Goal: Task Accomplishment & Management: Manage account settings

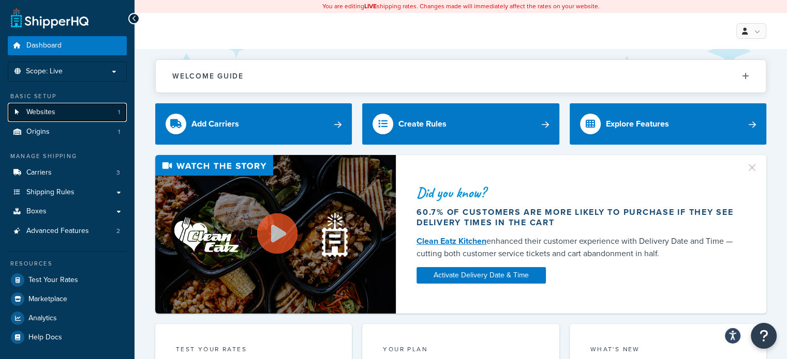
click at [102, 110] on link "Websites 1" at bounding box center [67, 112] width 119 height 19
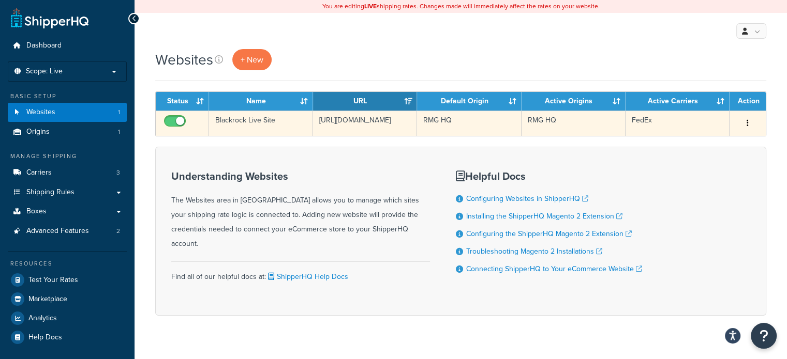
click at [749, 124] on button "button" at bounding box center [747, 123] width 14 height 17
click at [750, 124] on button "button" at bounding box center [747, 123] width 14 height 17
click at [279, 122] on td "Blackrock Live Site" at bounding box center [261, 123] width 104 height 25
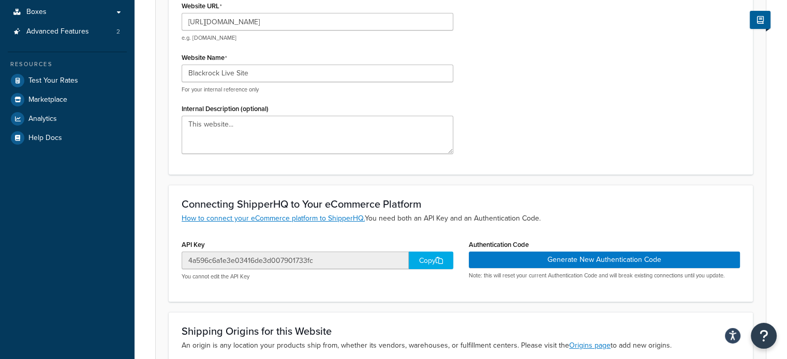
scroll to position [310, 0]
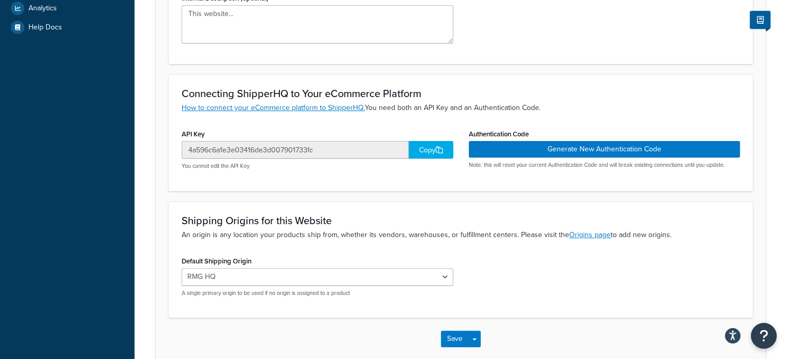
click at [425, 150] on div "Copy" at bounding box center [431, 150] width 44 height 18
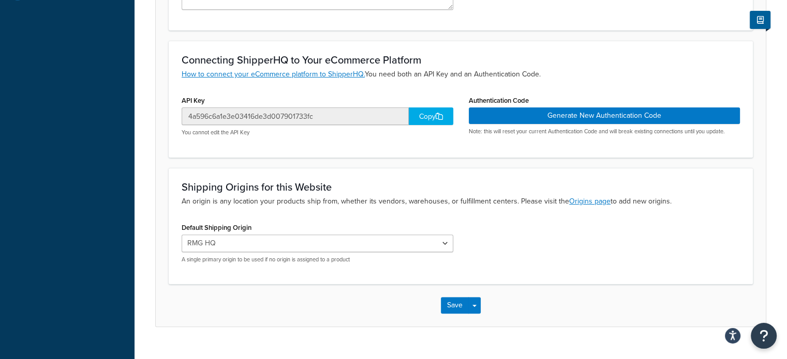
scroll to position [362, 0]
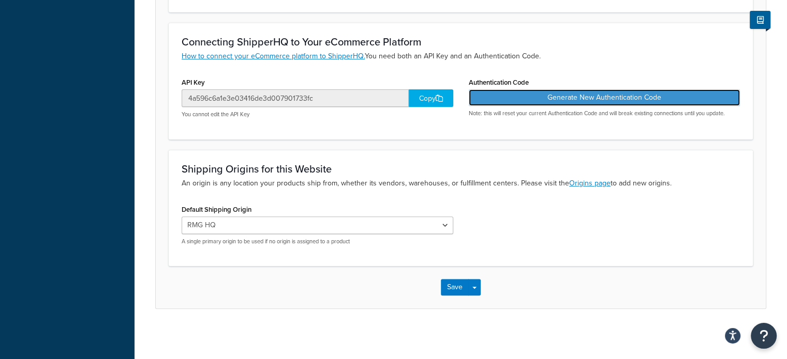
click at [615, 98] on button "Generate New Authentication Code" at bounding box center [605, 97] width 272 height 17
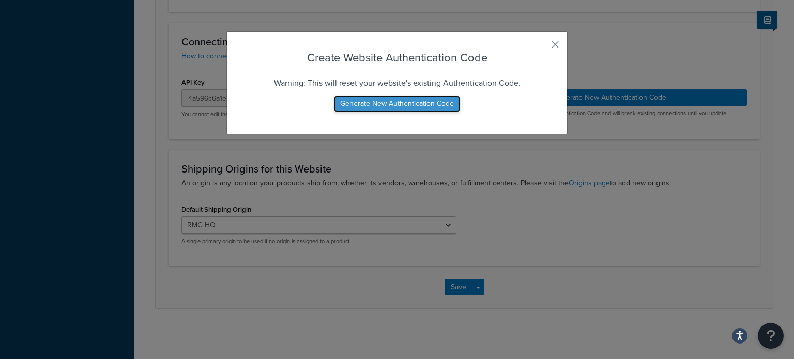
click at [397, 103] on button "Generate New Authentication Code" at bounding box center [397, 104] width 126 height 17
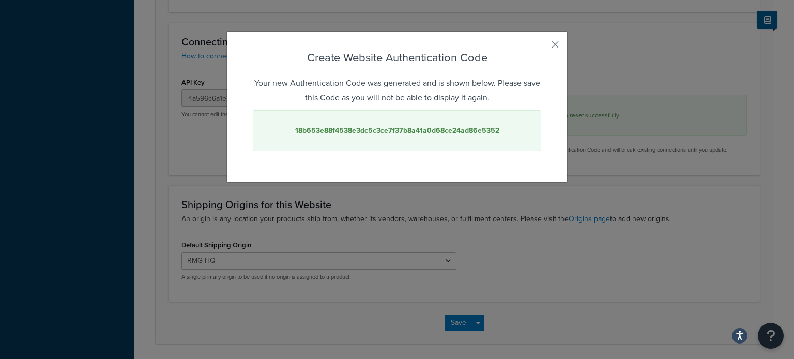
click at [354, 132] on strong "18b653e88f4538e3dc5c3ce7f37b8a41a0d68ce24ad86e5352" at bounding box center [397, 130] width 204 height 11
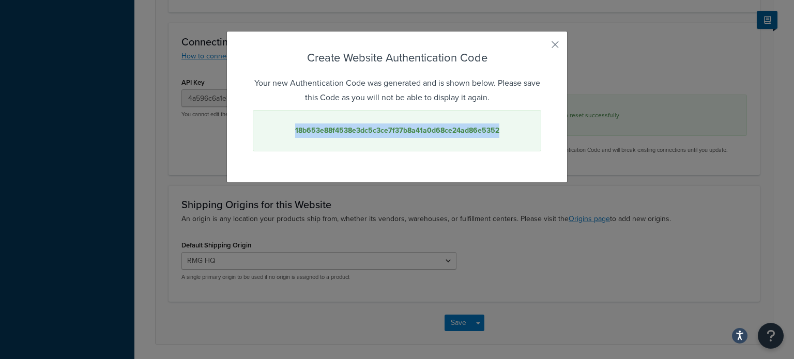
click at [354, 132] on strong "18b653e88f4538e3dc5c3ce7f37b8a41a0d68ce24ad86e5352" at bounding box center [397, 130] width 204 height 11
copy strong "18b653e88f4538e3dc5c3ce7f37b8a41a0d68ce24ad86e5352"
click at [541, 47] on button "button" at bounding box center [540, 48] width 3 height 3
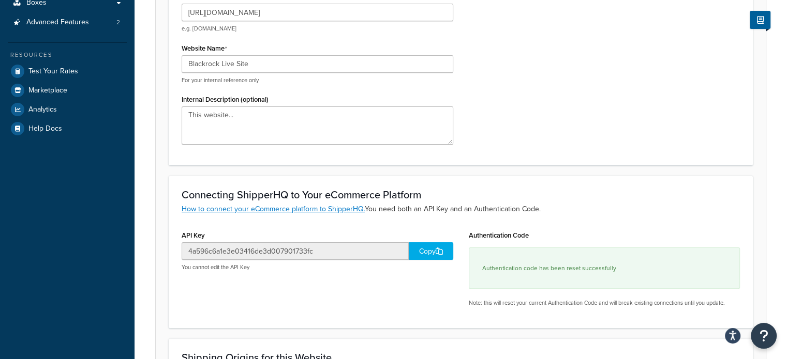
scroll to position [207, 0]
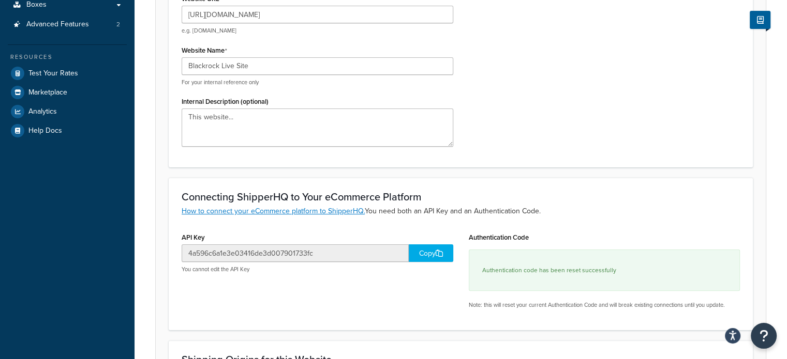
click at [433, 254] on div "Copy" at bounding box center [431, 254] width 44 height 18
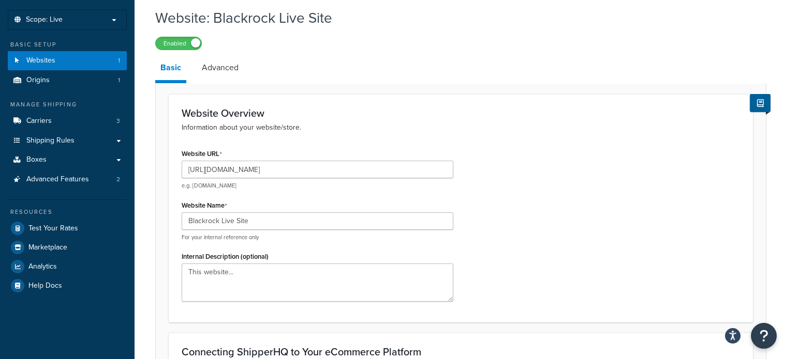
scroll to position [0, 0]
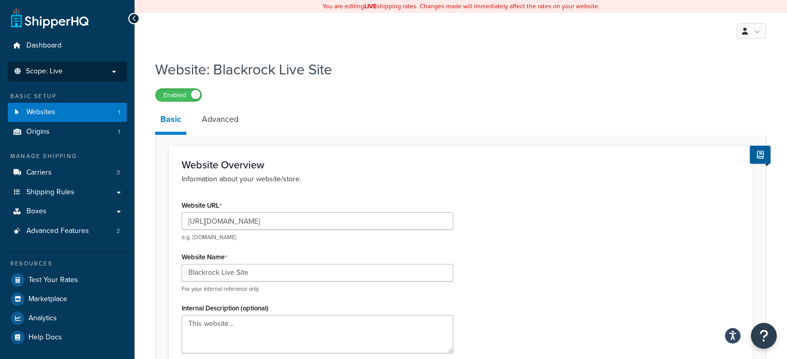
click at [101, 70] on p "Scope: Live" at bounding box center [67, 71] width 110 height 9
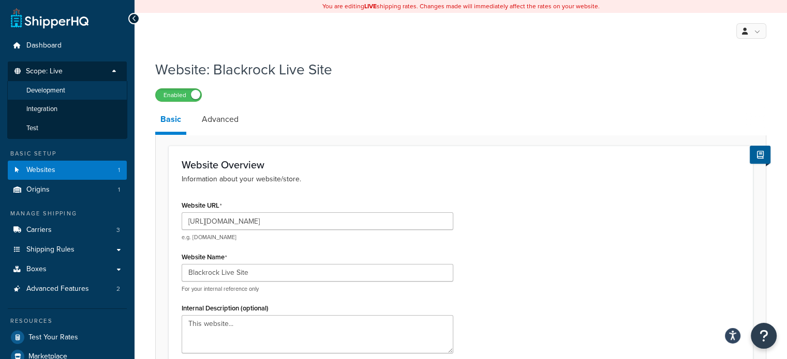
click at [85, 93] on li "Development" at bounding box center [67, 90] width 120 height 19
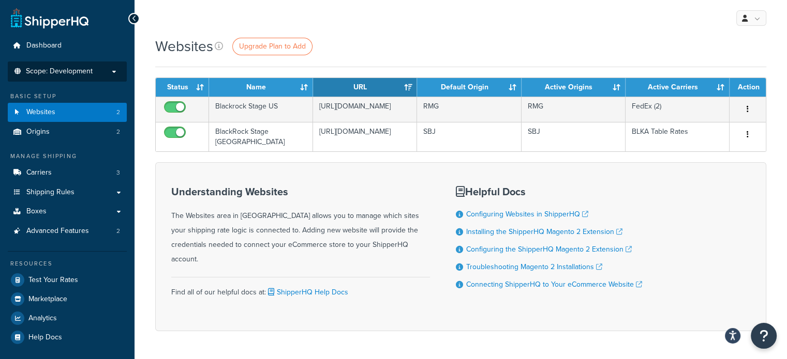
click at [111, 68] on p "Scope: Development" at bounding box center [67, 71] width 110 height 9
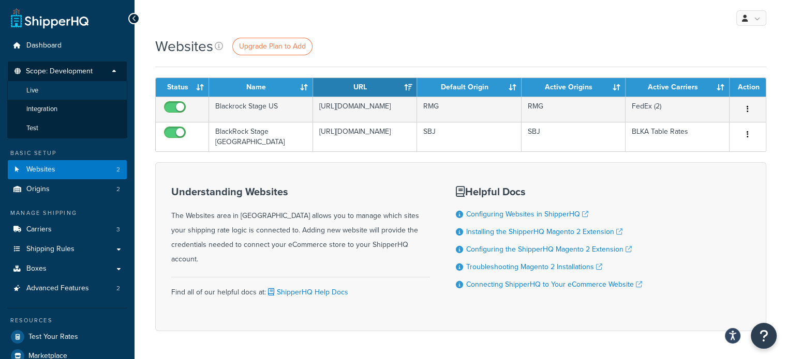
click at [86, 85] on li "Live" at bounding box center [67, 90] width 120 height 19
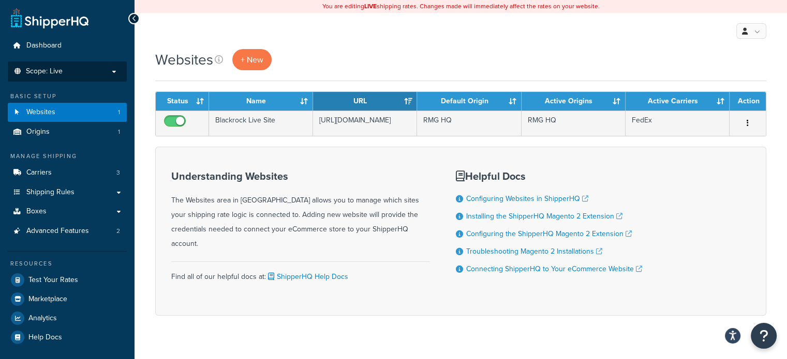
click at [104, 71] on p "Scope: Live" at bounding box center [67, 71] width 110 height 9
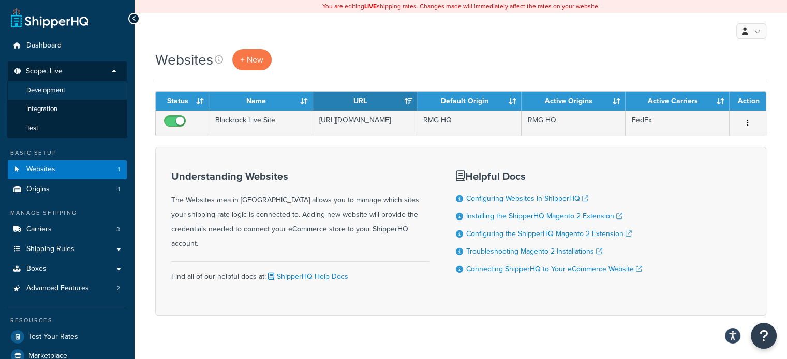
click at [91, 86] on li "Development" at bounding box center [67, 90] width 120 height 19
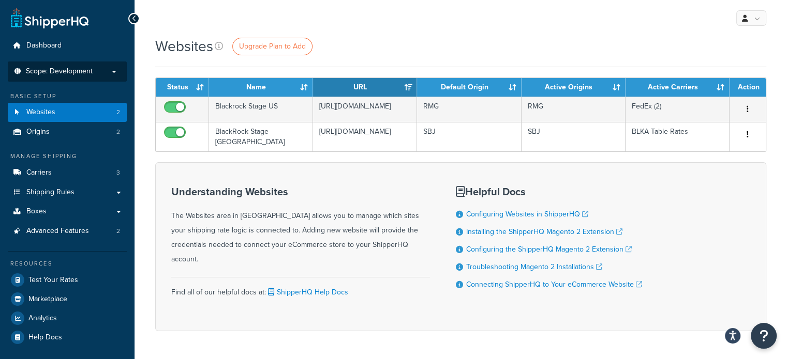
click at [93, 70] on p "Scope: Development" at bounding box center [67, 71] width 110 height 9
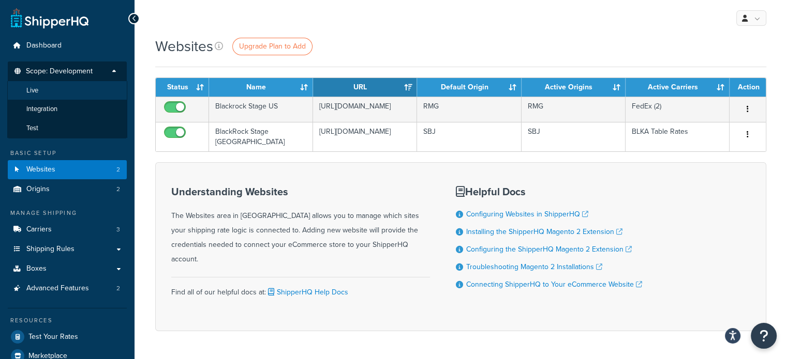
click at [80, 86] on li "Live" at bounding box center [67, 90] width 120 height 19
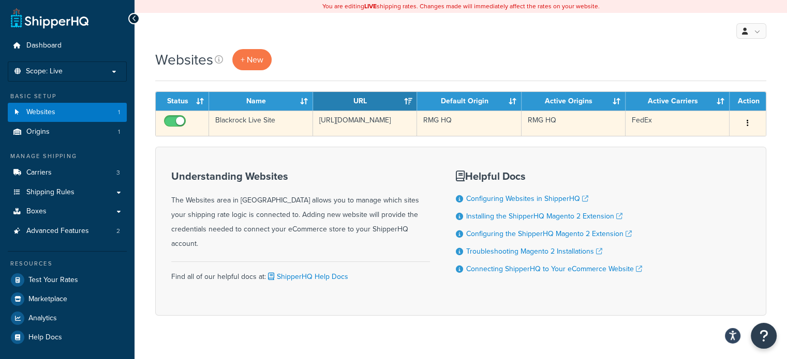
click at [355, 119] on td "[URL][DOMAIN_NAME]" at bounding box center [365, 123] width 104 height 25
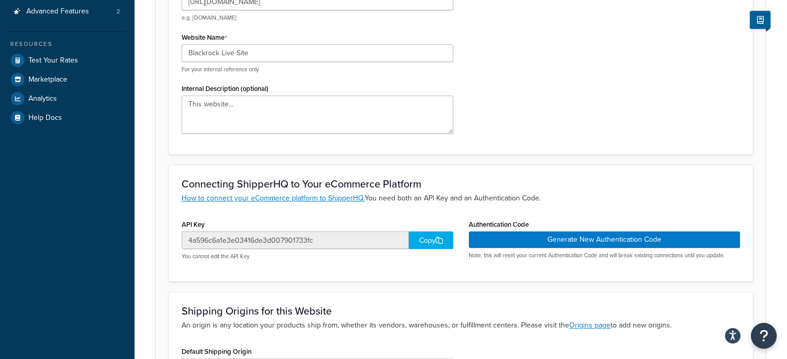
scroll to position [259, 0]
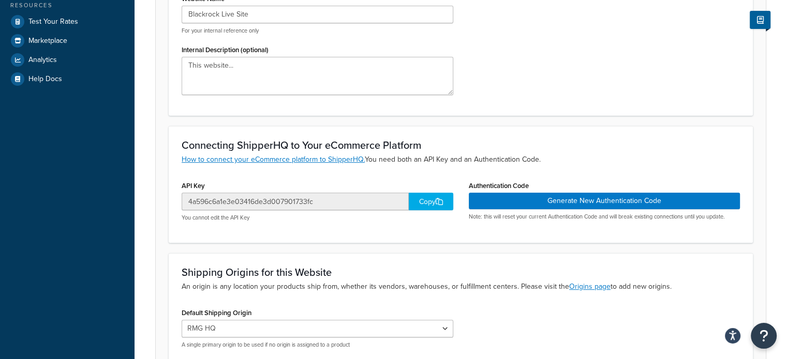
click at [431, 200] on div "Copy" at bounding box center [431, 202] width 44 height 18
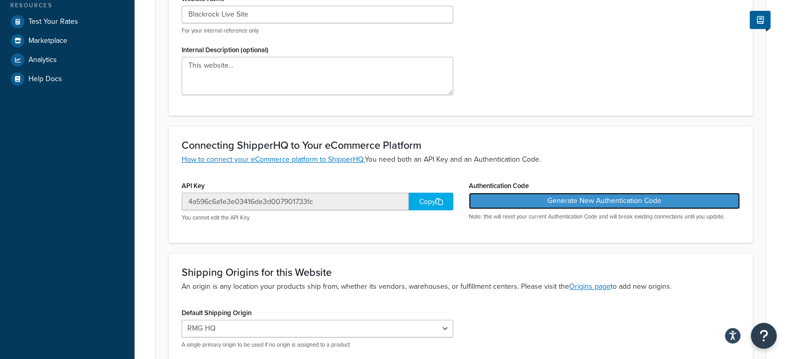
click at [590, 200] on button "Generate New Authentication Code" at bounding box center [605, 201] width 272 height 17
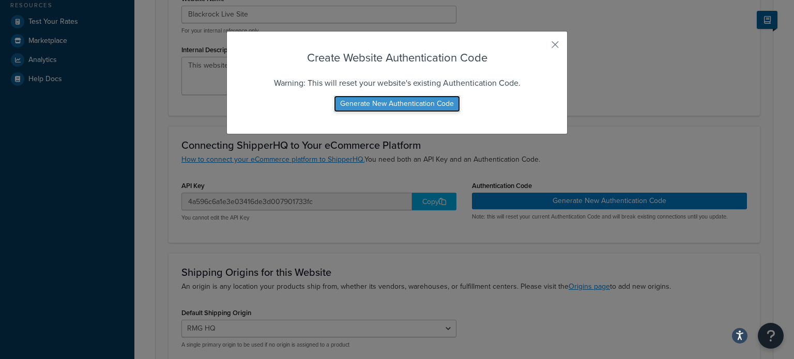
click at [423, 106] on button "Generate New Authentication Code" at bounding box center [397, 104] width 126 height 17
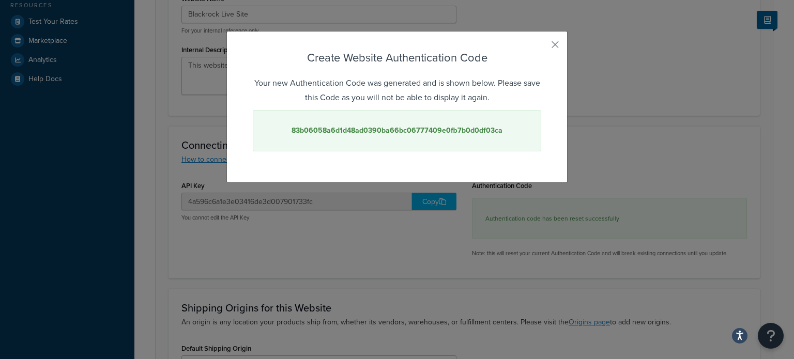
click at [401, 128] on strong "83b06058a6d1d48ad0390ba66bc06777409e0fb7b0d0df03ca" at bounding box center [397, 130] width 211 height 11
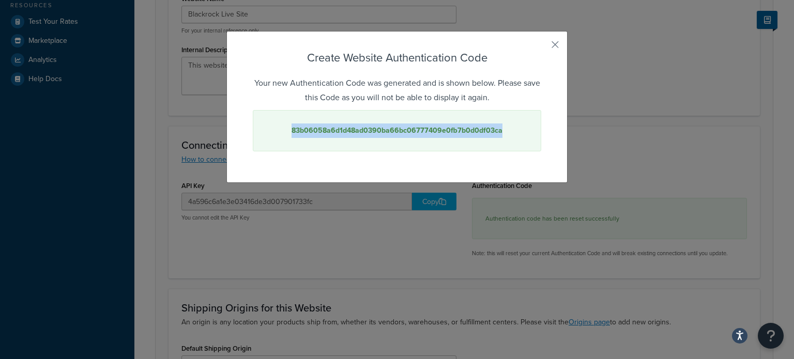
click at [401, 128] on strong "83b06058a6d1d48ad0390ba66bc06777409e0fb7b0d0df03ca" at bounding box center [397, 130] width 211 height 11
copy strong "83b06058a6d1d48ad0390ba66bc06777409e0fb7b0d0df03ca"
click at [541, 47] on button "button" at bounding box center [540, 48] width 3 height 3
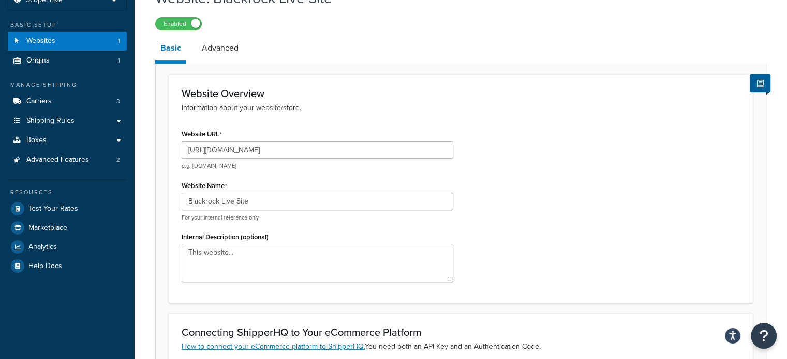
scroll to position [0, 0]
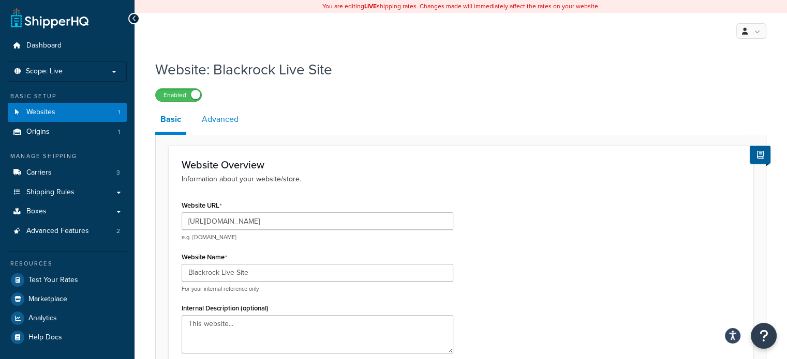
click at [230, 115] on link "Advanced" at bounding box center [220, 119] width 47 height 25
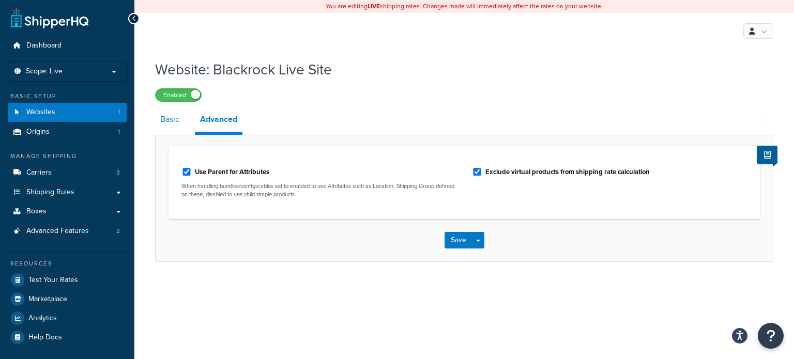
click at [164, 120] on link "Basic" at bounding box center [169, 119] width 29 height 25
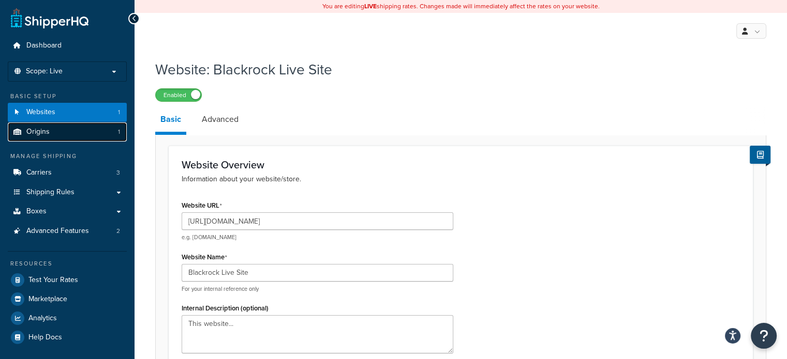
click at [72, 140] on link "Origins 1" at bounding box center [67, 132] width 119 height 19
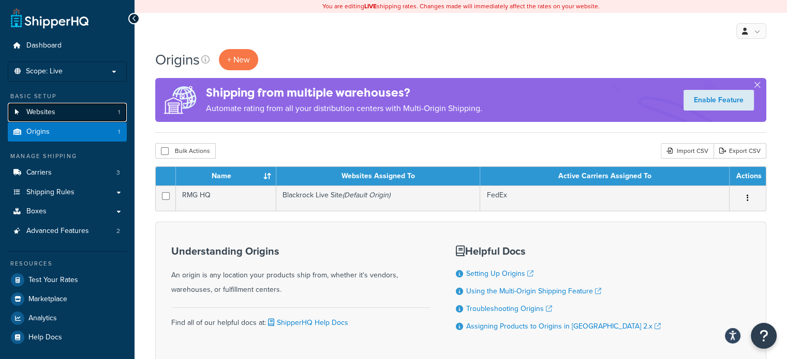
click at [67, 117] on link "Websites 1" at bounding box center [67, 112] width 119 height 19
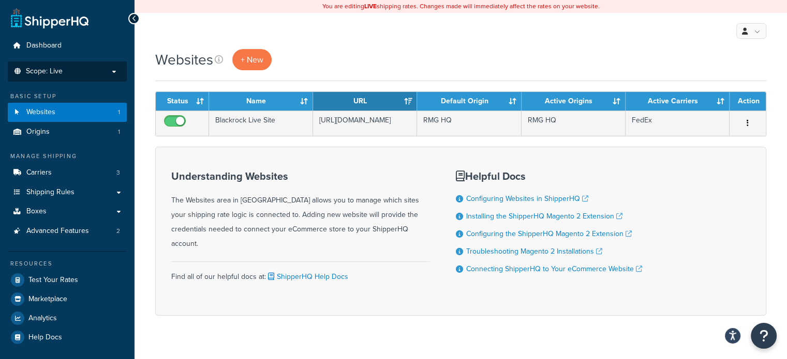
click at [80, 69] on p "Scope: Live" at bounding box center [67, 71] width 110 height 9
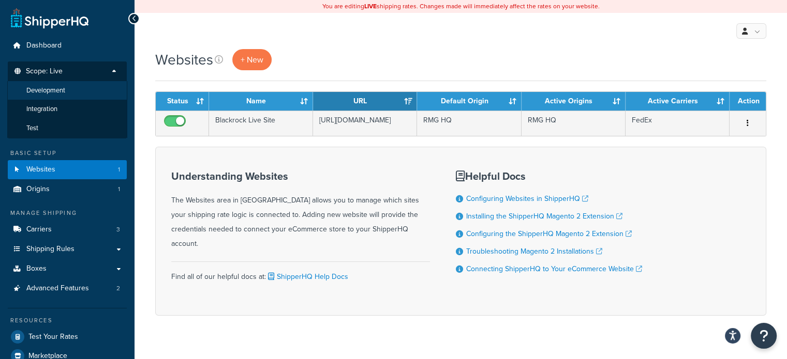
click at [74, 93] on li "Development" at bounding box center [67, 90] width 120 height 19
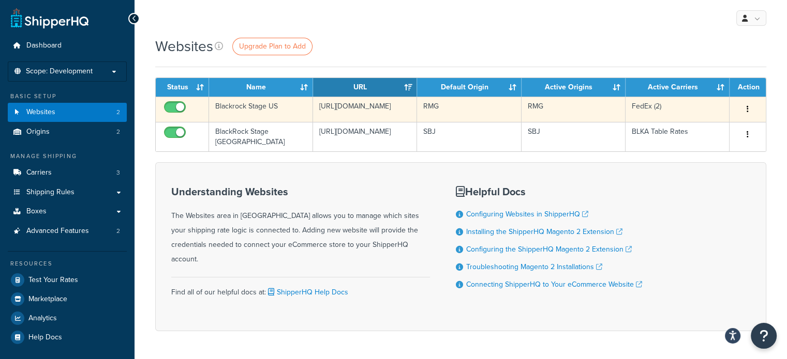
click at [321, 107] on td "[URL][DOMAIN_NAME]" at bounding box center [365, 109] width 104 height 25
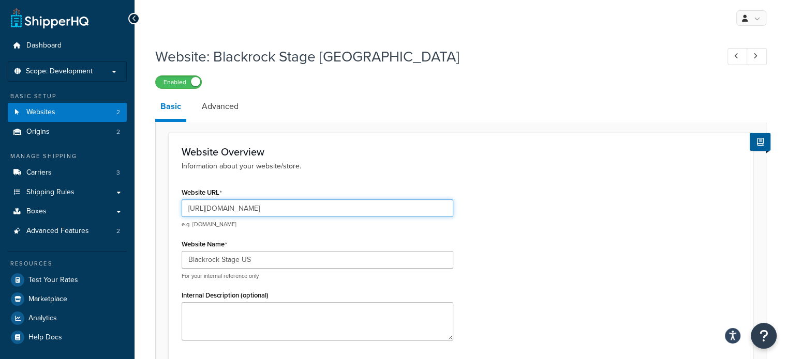
drag, startPoint x: 240, startPoint y: 210, endPoint x: 183, endPoint y: 213, distance: 57.5
click at [183, 213] on input "[URL][DOMAIN_NAME]" at bounding box center [318, 209] width 272 height 18
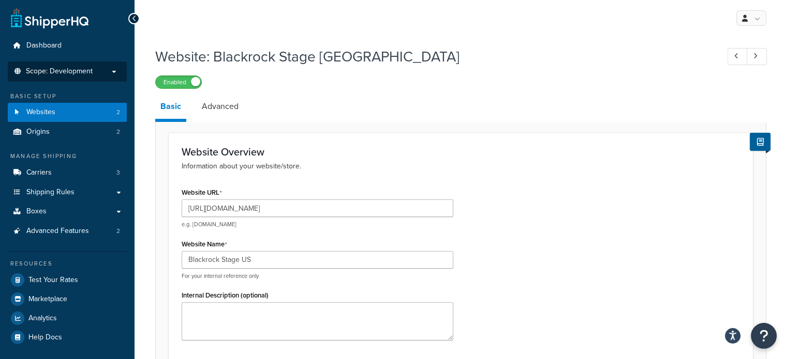
click at [97, 71] on p "Scope: Development" at bounding box center [67, 71] width 110 height 9
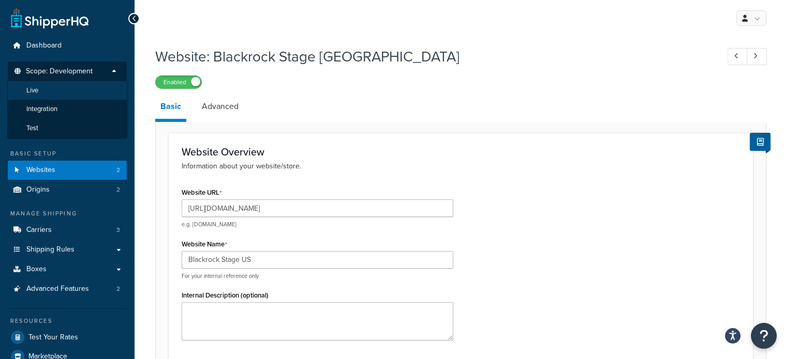
click at [68, 91] on li "Live" at bounding box center [67, 90] width 120 height 19
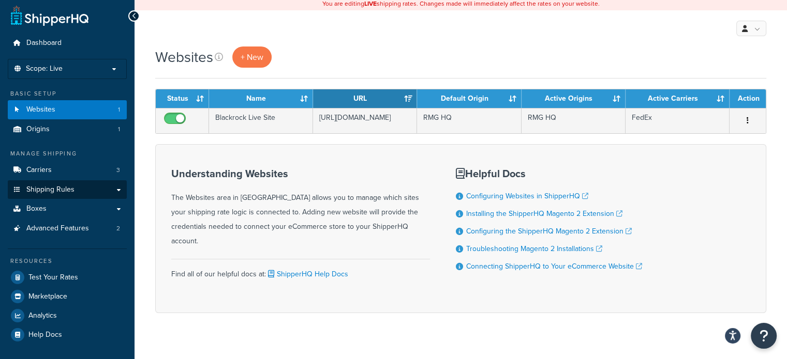
scroll to position [3, 0]
